Goal: Contribute content: Contribute content

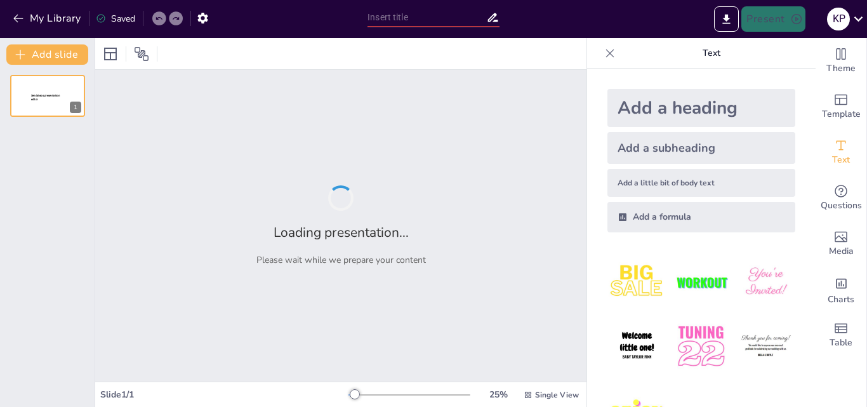
type input "New Sendsteps"
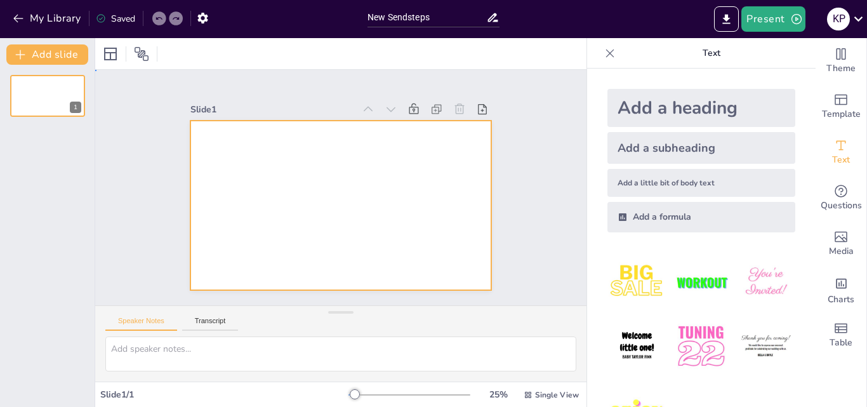
click at [426, 186] on div at bounding box center [333, 203] width 344 height 277
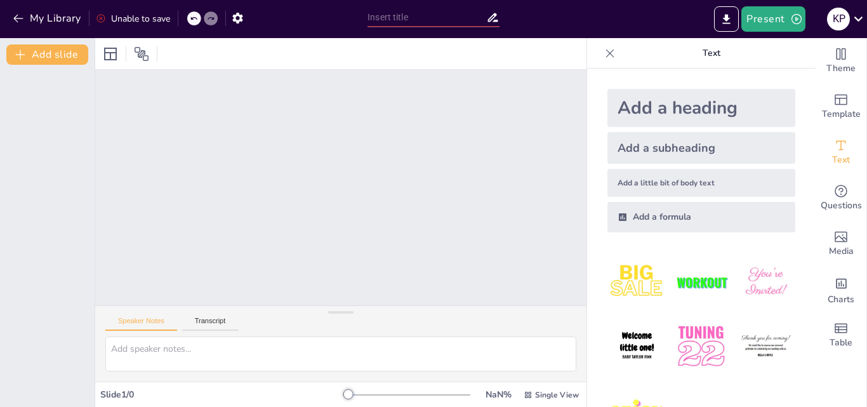
click at [388, 123] on div at bounding box center [340, 188] width 491 height 236
click at [361, 391] on div at bounding box center [410, 395] width 122 height 10
drag, startPoint x: 361, startPoint y: 391, endPoint x: 316, endPoint y: 391, distance: 45.1
click at [316, 391] on div "Slide 1 / 0 NaN % Single View" at bounding box center [340, 395] width 491 height 20
click at [500, 171] on div at bounding box center [340, 188] width 491 height 236
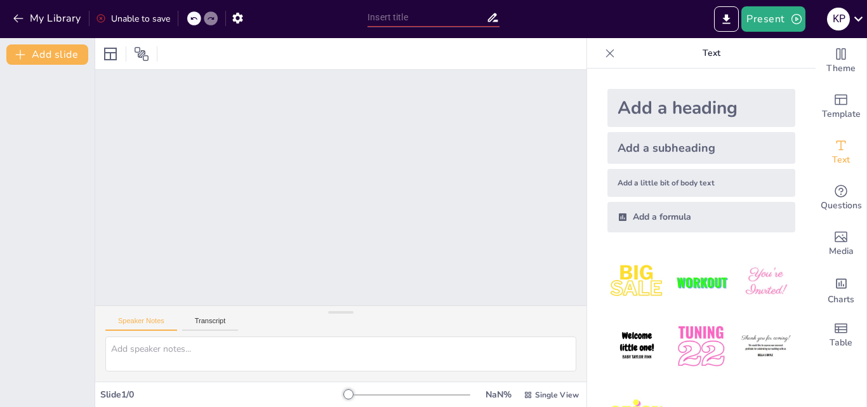
click at [495, 160] on div at bounding box center [340, 188] width 491 height 236
click at [191, 17] on icon at bounding box center [194, 19] width 8 height 8
click at [209, 17] on icon at bounding box center [211, 19] width 8 height 8
click at [432, 243] on div at bounding box center [340, 188] width 491 height 236
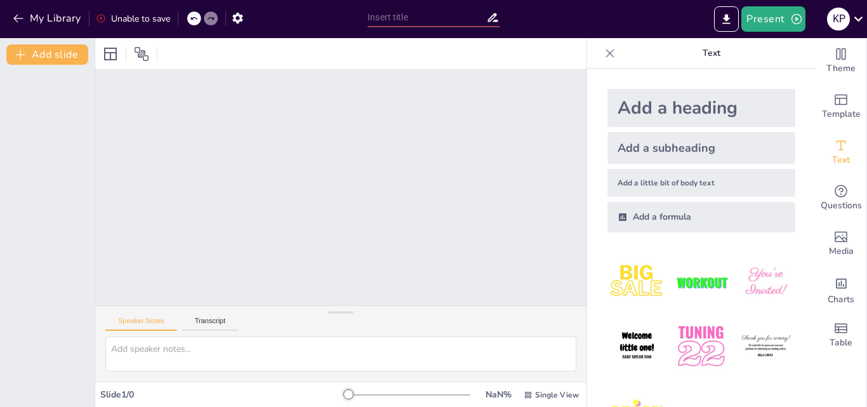
click at [432, 243] on div at bounding box center [340, 188] width 491 height 236
click at [265, 82] on div at bounding box center [340, 188] width 491 height 236
click at [305, 133] on div at bounding box center [340, 188] width 491 height 236
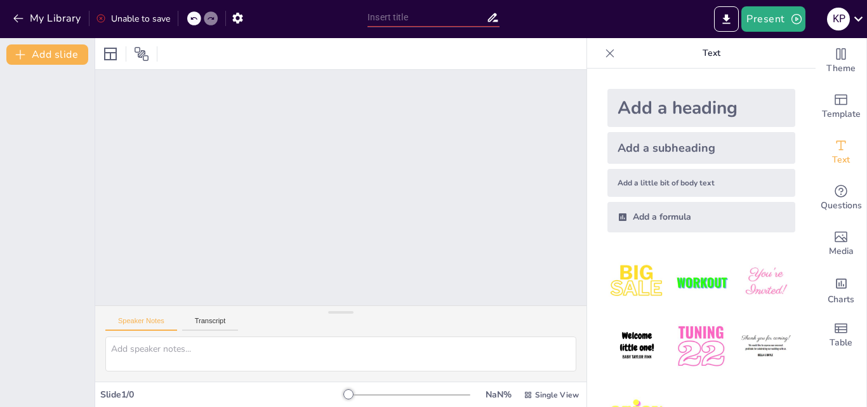
click at [305, 133] on div at bounding box center [340, 188] width 491 height 236
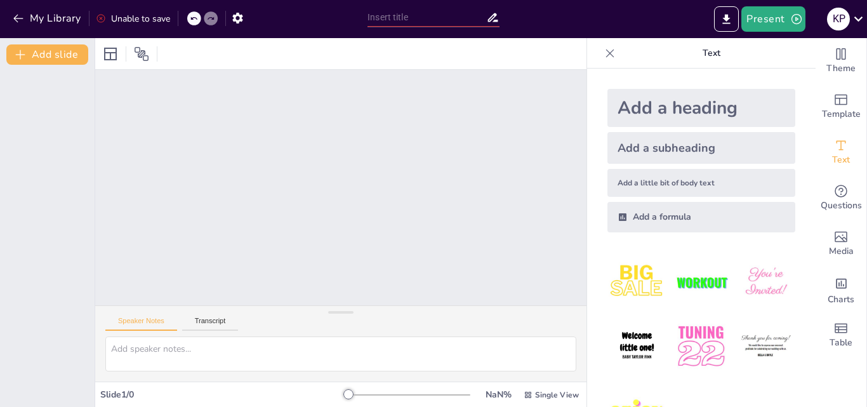
click at [305, 133] on div at bounding box center [340, 188] width 491 height 236
click at [656, 143] on div "Add a subheading" at bounding box center [702, 148] width 188 height 32
click at [456, 194] on div at bounding box center [340, 188] width 491 height 236
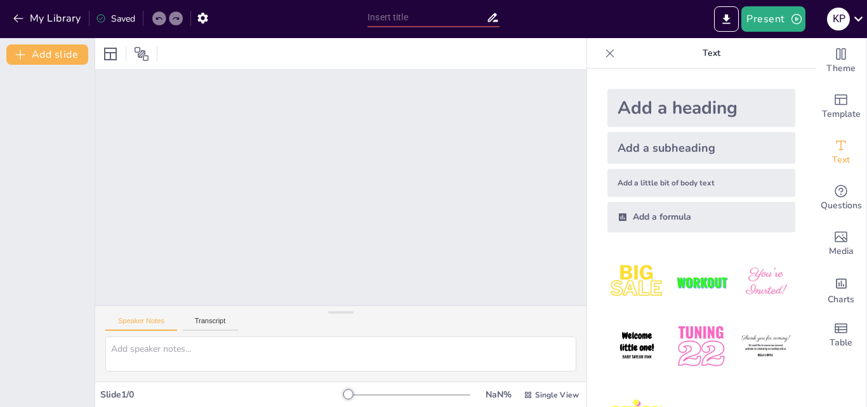
click at [456, 194] on div at bounding box center [340, 188] width 491 height 236
click at [660, 163] on div "Add a subheading" at bounding box center [702, 148] width 188 height 32
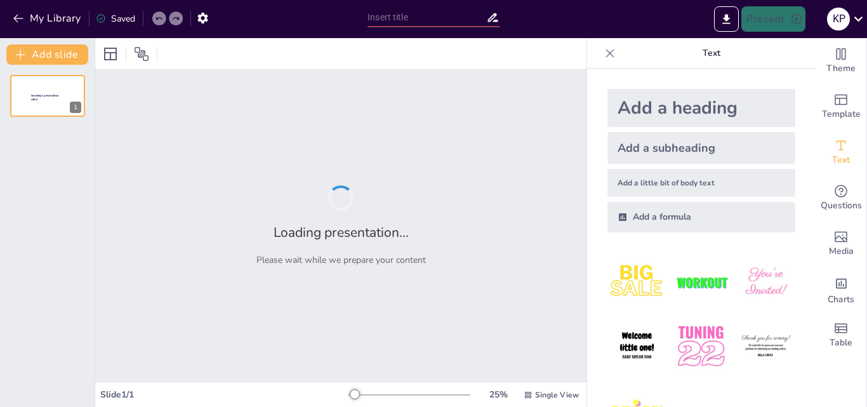
click at [660, 163] on div "Add a subheading" at bounding box center [702, 148] width 188 height 32
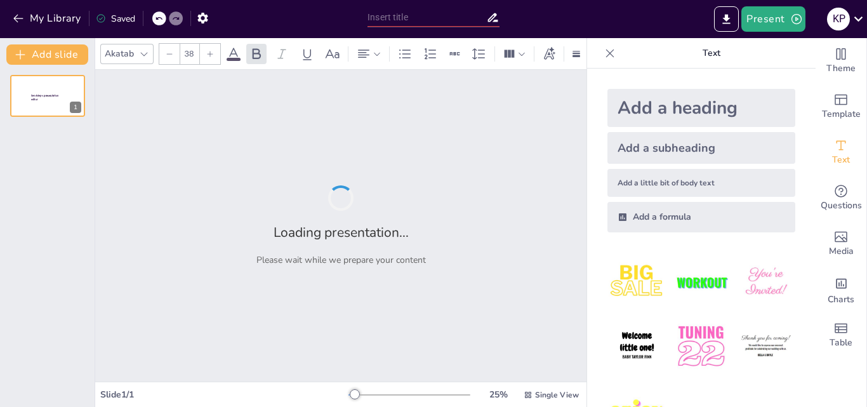
click at [660, 163] on div "Add a subheading" at bounding box center [702, 148] width 188 height 32
type input "--"
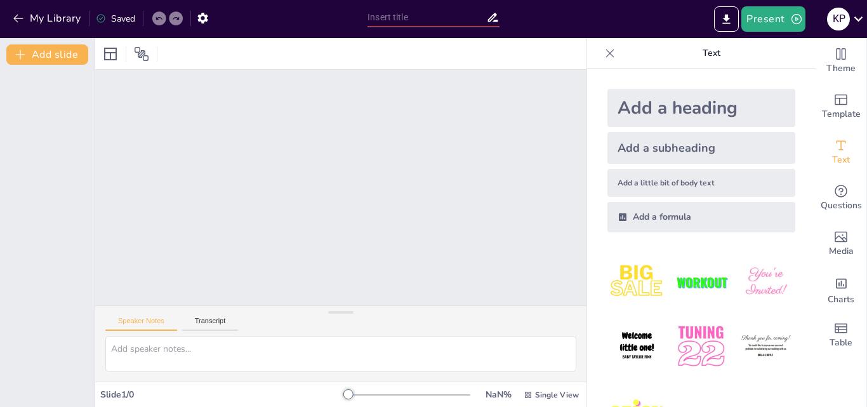
click at [663, 168] on div "Add a heading Add a subheading Add a little bit of body text Add a formula" at bounding box center [701, 161] width 208 height 164
click at [666, 179] on div "Add a little bit of body text" at bounding box center [702, 183] width 188 height 28
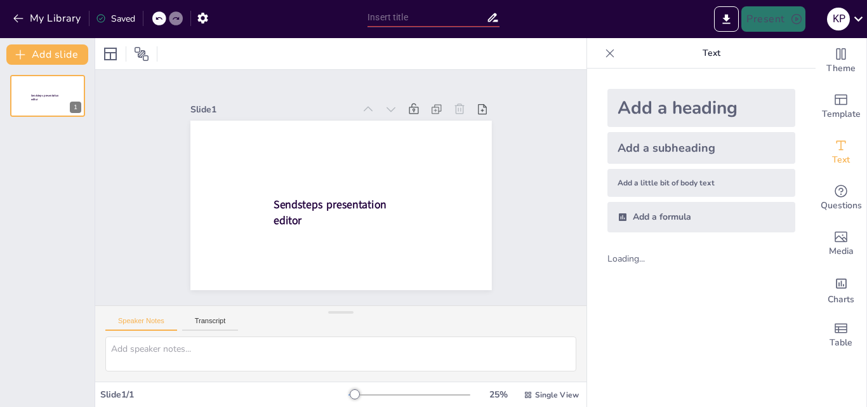
click at [666, 179] on div "Add a little bit of body text" at bounding box center [702, 183] width 188 height 28
